Goal: Task Accomplishment & Management: Manage account settings

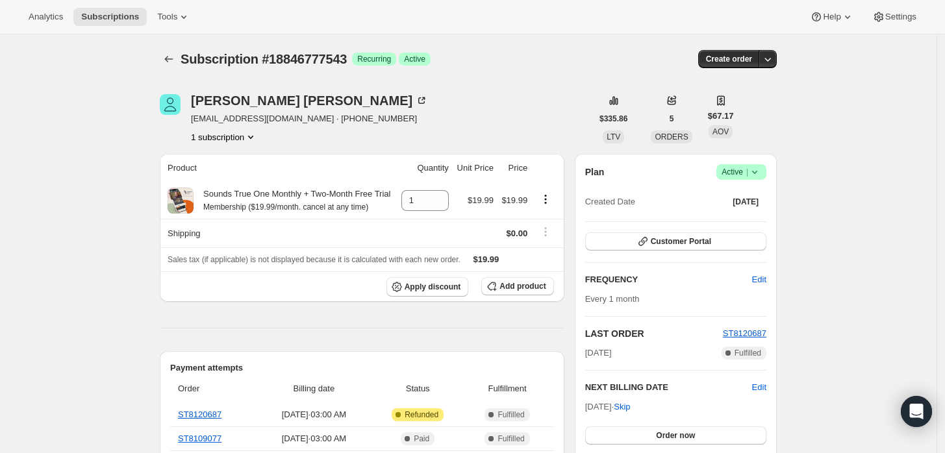
click at [760, 175] on icon at bounding box center [754, 172] width 13 height 13
click at [737, 219] on span "Cancel subscription" at bounding box center [745, 219] width 73 height 10
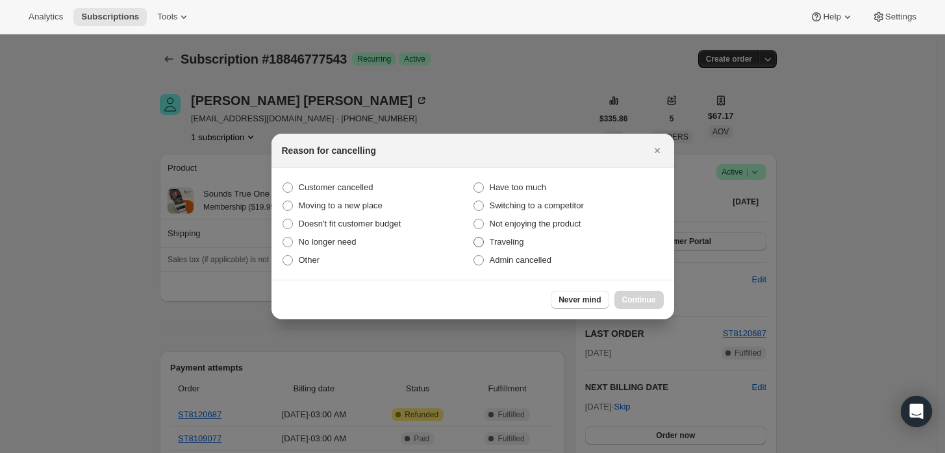
click at [521, 247] on span "Traveling" at bounding box center [506, 242] width 34 height 13
click at [474, 238] on input "Traveling" at bounding box center [473, 237] width 1 height 1
radio input "true"
click at [526, 255] on span "Admin cancelled" at bounding box center [520, 260] width 62 height 10
click at [474, 255] on input "Admin cancelled" at bounding box center [473, 255] width 1 height 1
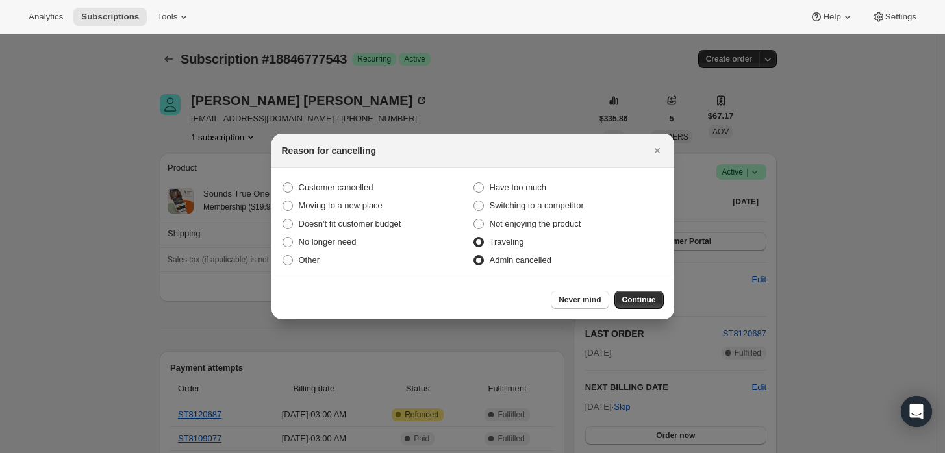
radio input "true"
radio input "false"
click at [643, 299] on span "Continue" at bounding box center [639, 300] width 34 height 10
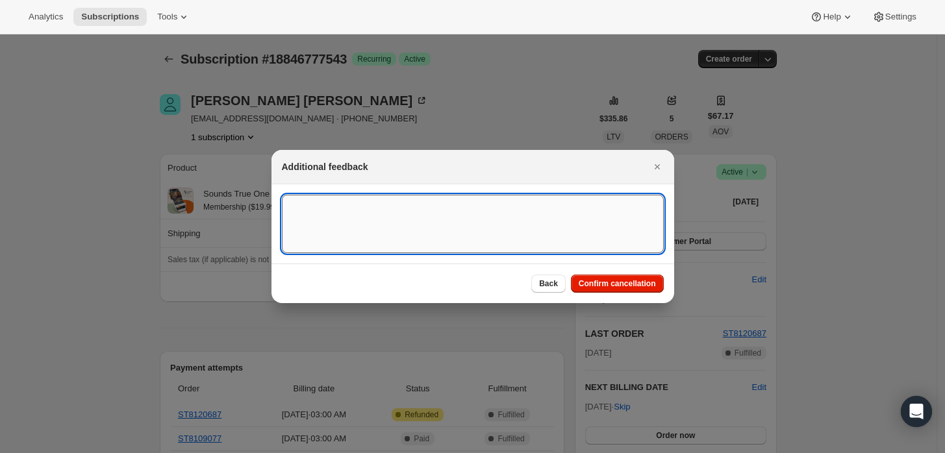
drag, startPoint x: 545, startPoint y: 222, endPoint x: 552, endPoint y: 218, distance: 7.6
click at [548, 221] on textarea ":rbj:" at bounding box center [473, 224] width 382 height 58
type textarea "Customer requested cancellation and refund."
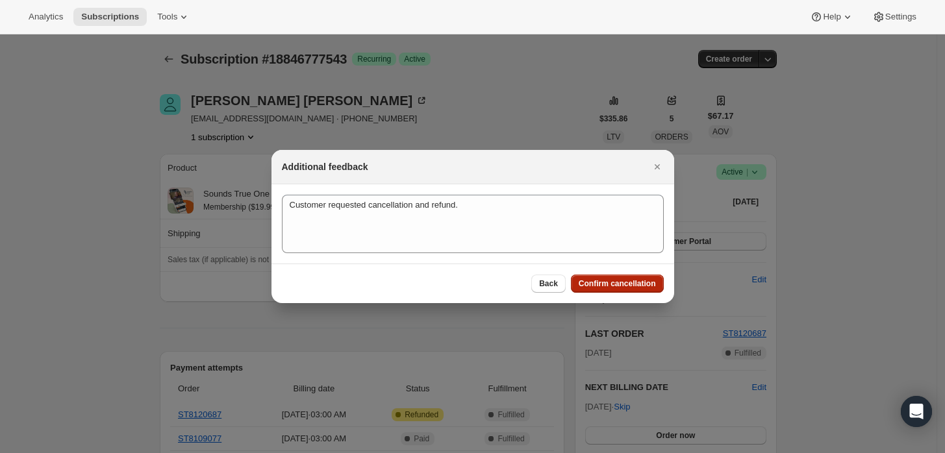
click at [622, 291] on button "Confirm cancellation" at bounding box center [617, 284] width 93 height 18
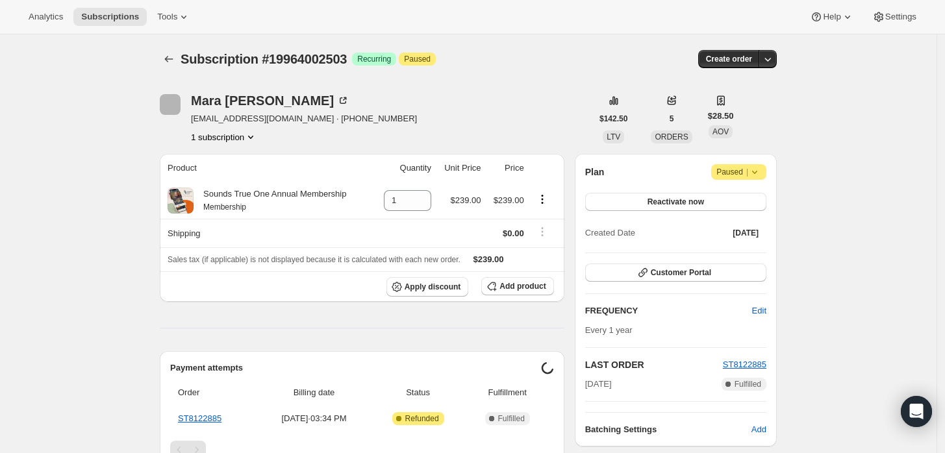
click at [760, 167] on icon at bounding box center [754, 172] width 13 height 13
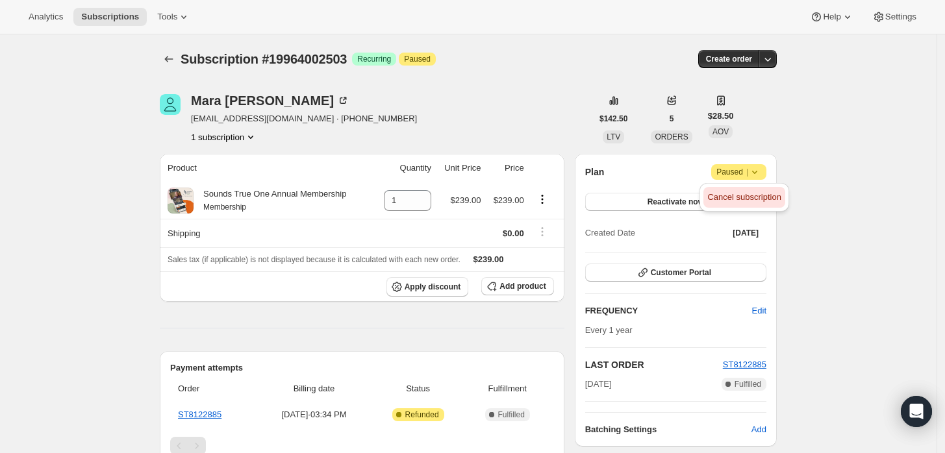
click at [752, 193] on span "Cancel subscription" at bounding box center [743, 197] width 73 height 10
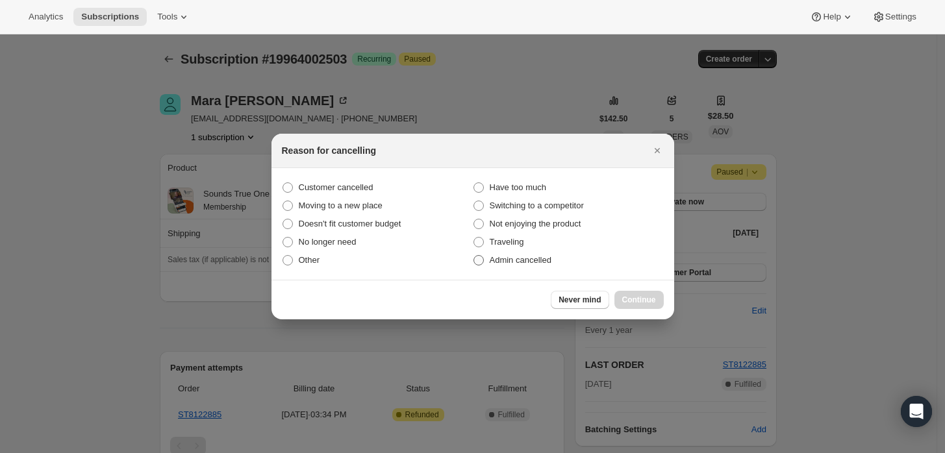
drag, startPoint x: 504, startPoint y: 253, endPoint x: 512, endPoint y: 256, distance: 8.4
click at [510, 254] on label "Admin cancelled" at bounding box center [568, 260] width 191 height 18
click at [647, 287] on div "Never mind Continue" at bounding box center [472, 300] width 402 height 40
drag, startPoint x: 545, startPoint y: 271, endPoint x: 551, endPoint y: 259, distance: 13.6
click at [545, 271] on section "Customer cancelled Have too much Moving to a new place Switching to a competito…" at bounding box center [472, 224] width 402 height 112
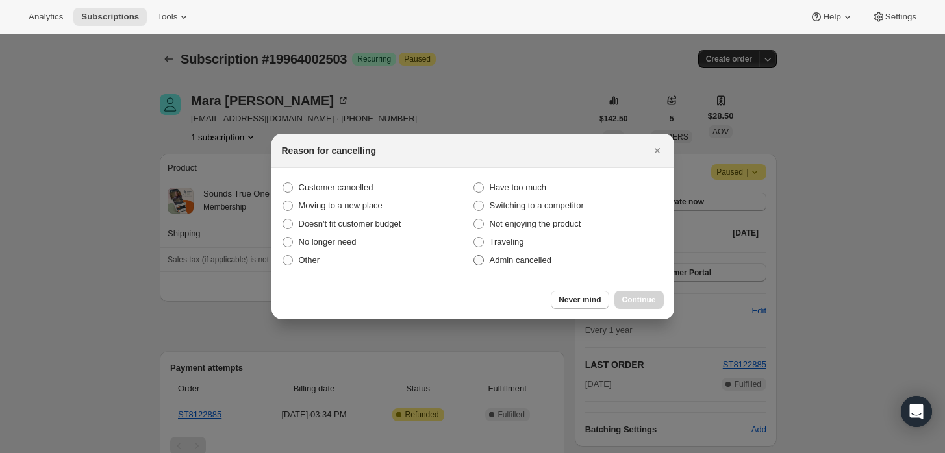
click at [544, 258] on span "Admin cancelled" at bounding box center [520, 260] width 62 height 10
click at [474, 256] on input "Admin cancelled" at bounding box center [473, 255] width 1 height 1
radio input "true"
drag, startPoint x: 649, startPoint y: 301, endPoint x: 602, endPoint y: 261, distance: 61.2
click at [647, 301] on span "Continue" at bounding box center [639, 300] width 34 height 10
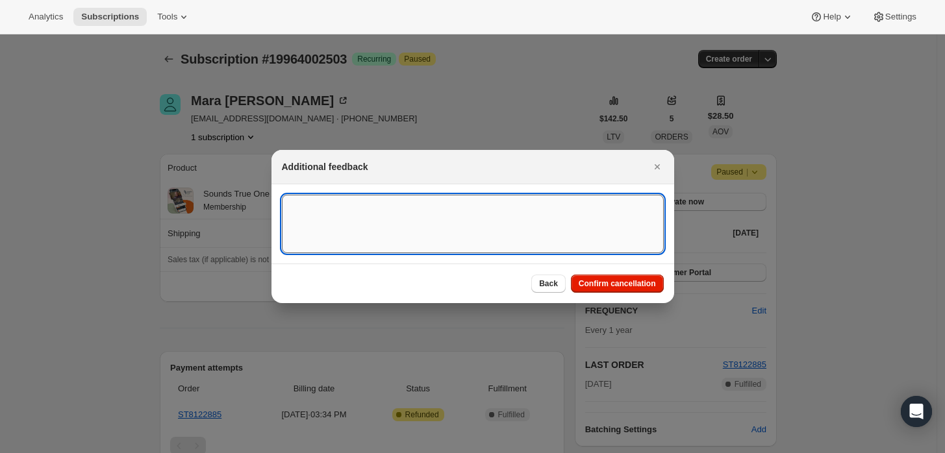
click at [565, 223] on textarea ":rbj:" at bounding box center [473, 224] width 382 height 58
type textarea "Customer requested cancellation and refund."
click at [603, 280] on span "Confirm cancellation" at bounding box center [616, 284] width 77 height 10
